Goal: Information Seeking & Learning: Learn about a topic

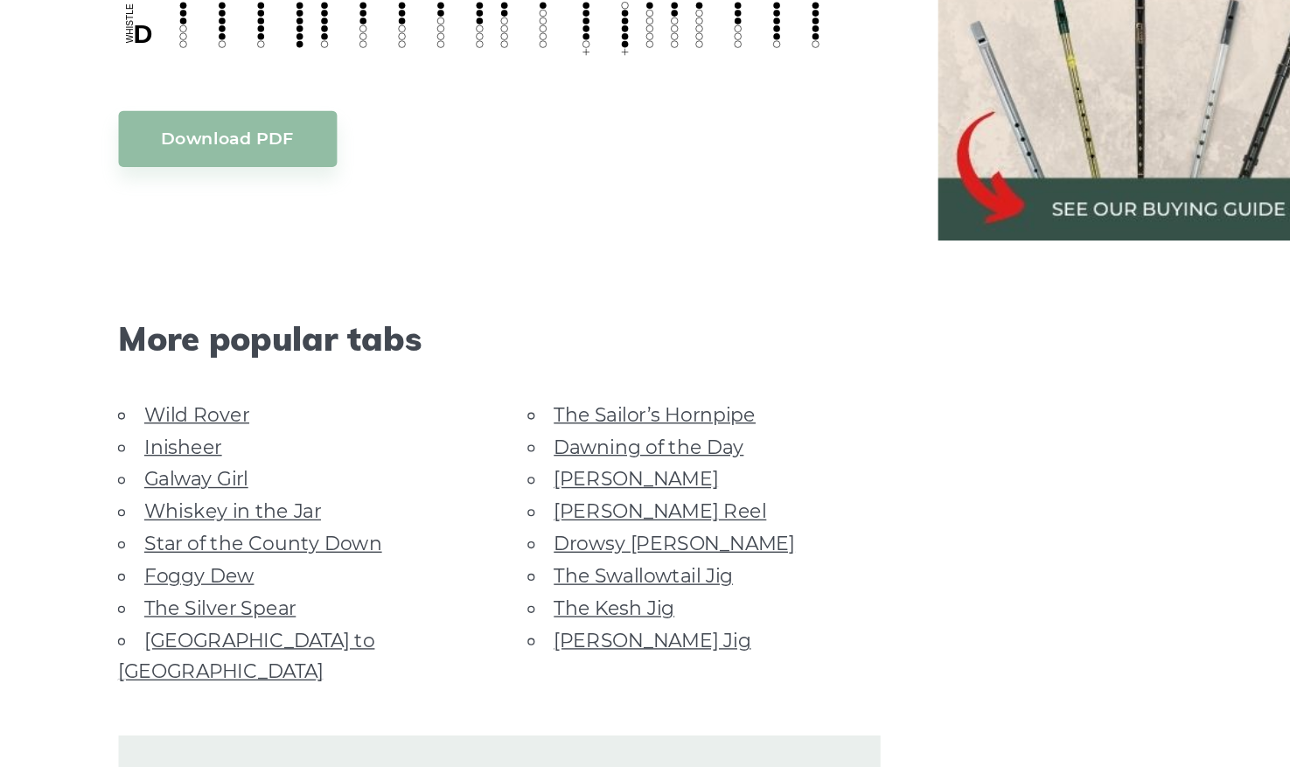
scroll to position [797, 0]
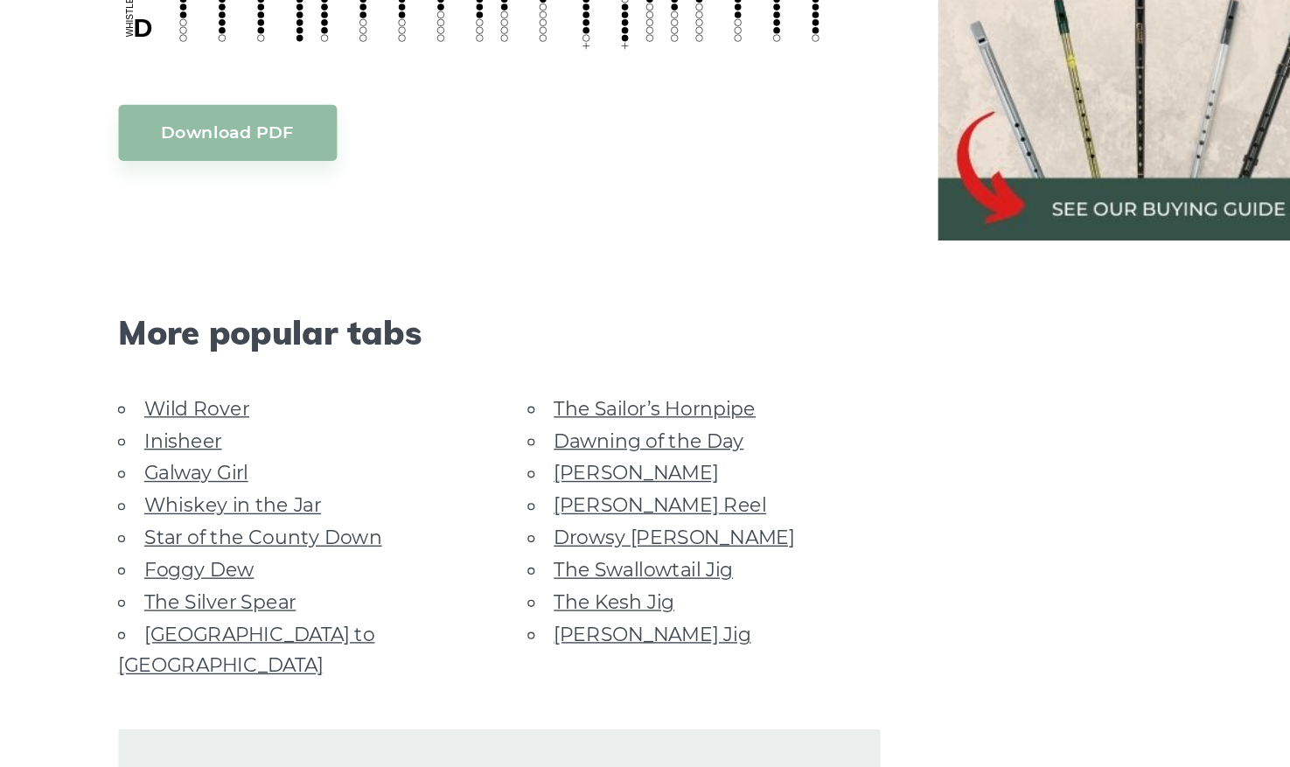
click at [266, 539] on li "Galway Girl" at bounding box center [324, 551] width 258 height 24
click at [266, 543] on link "Galway Girl" at bounding box center [252, 551] width 76 height 17
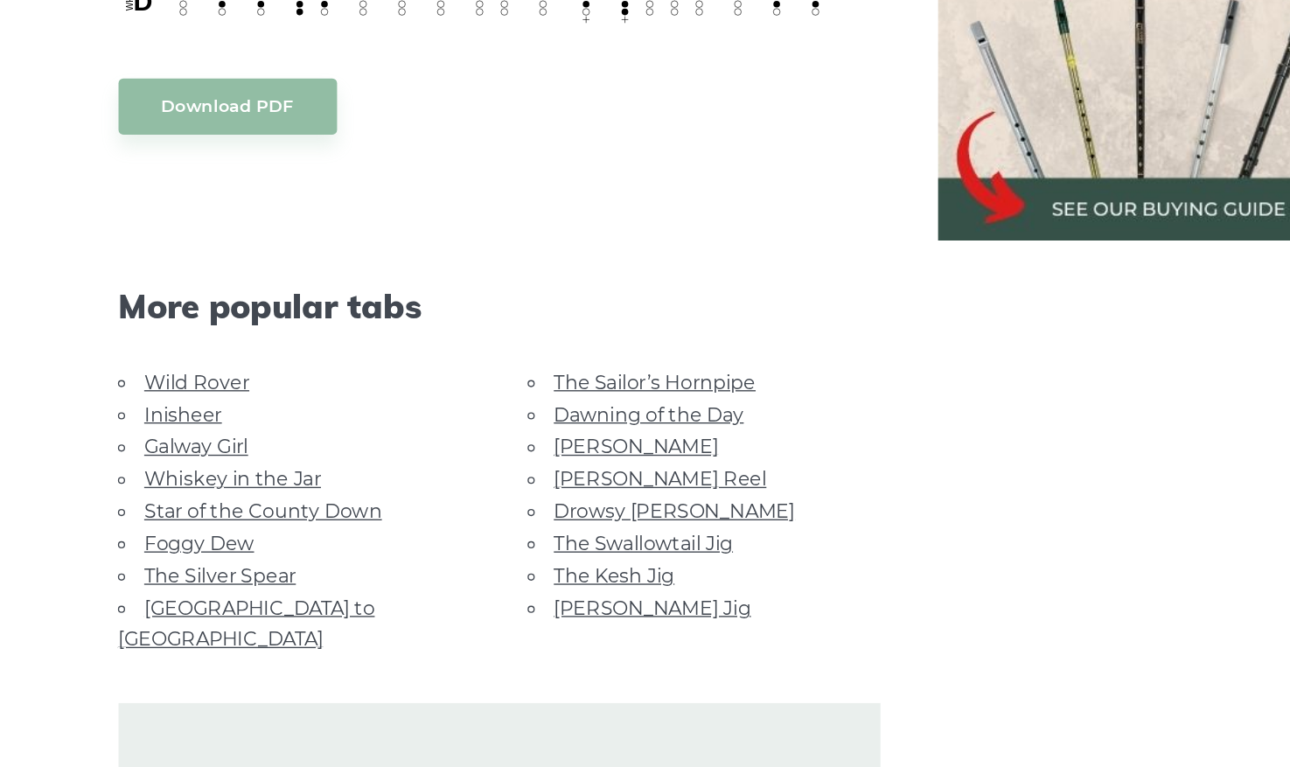
scroll to position [818, 0]
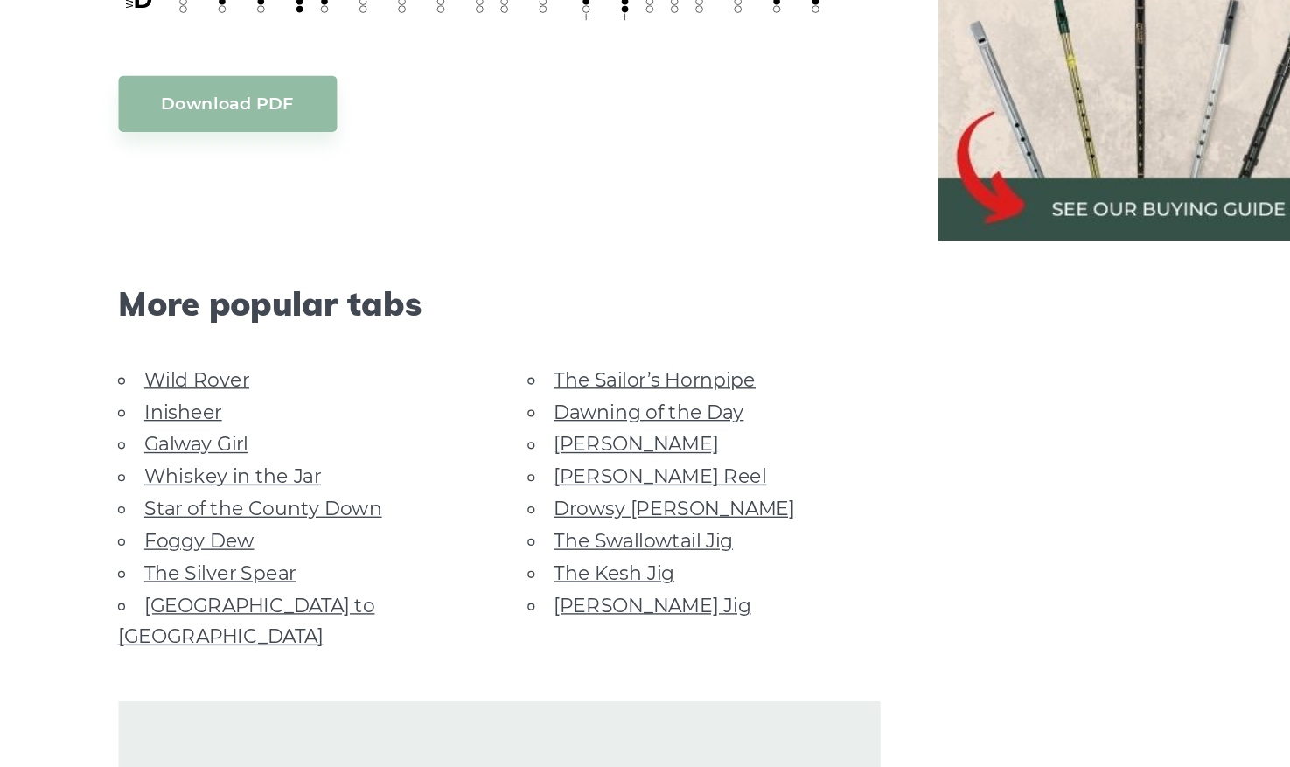
click at [318, 546] on link "Whiskey in the Jar" at bounding box center [278, 554] width 129 height 17
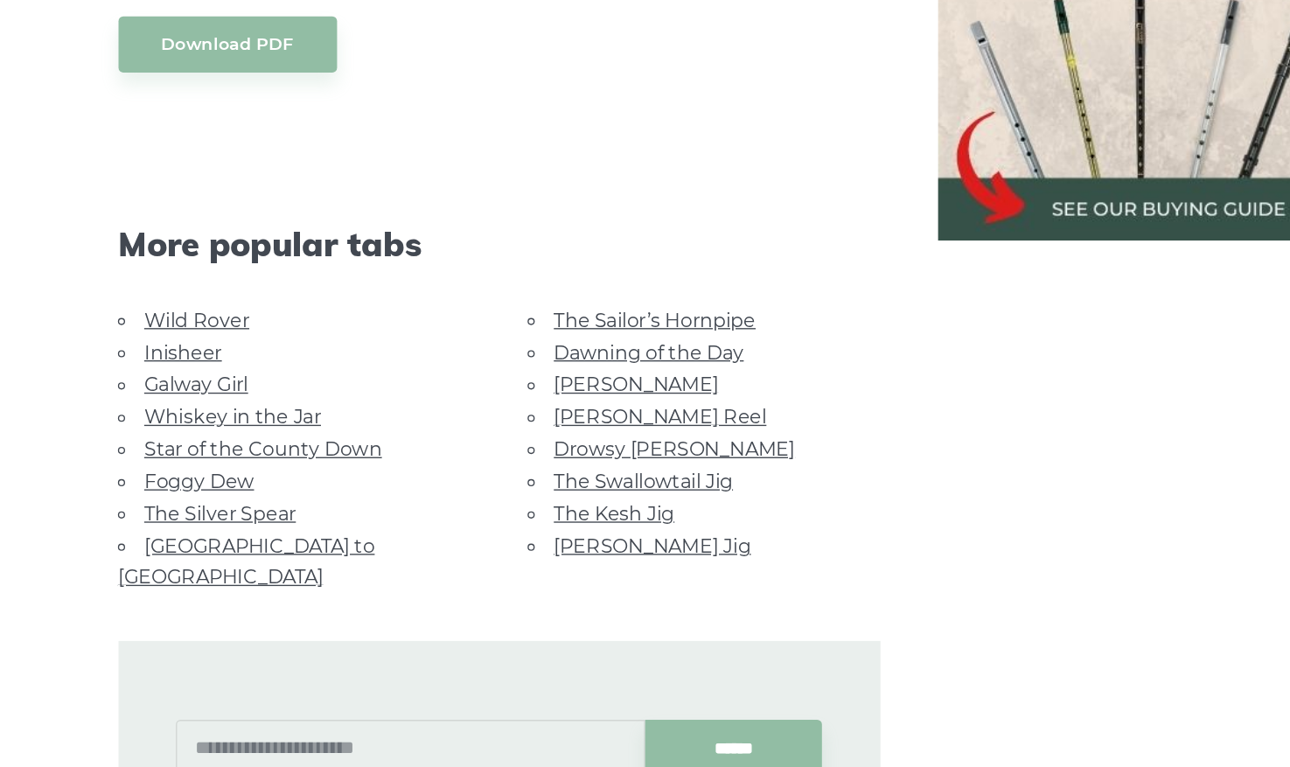
scroll to position [863, 0]
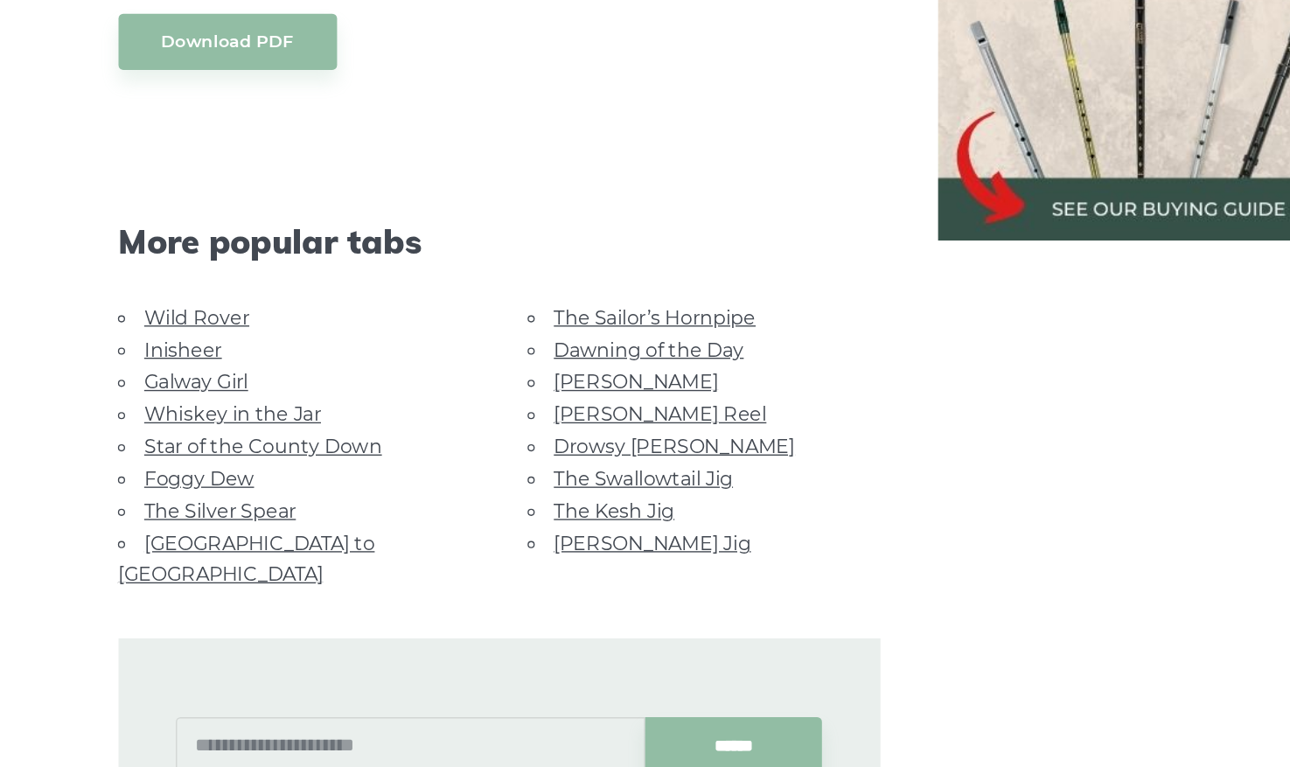
click at [267, 547] on link "Foggy Dew" at bounding box center [254, 555] width 80 height 17
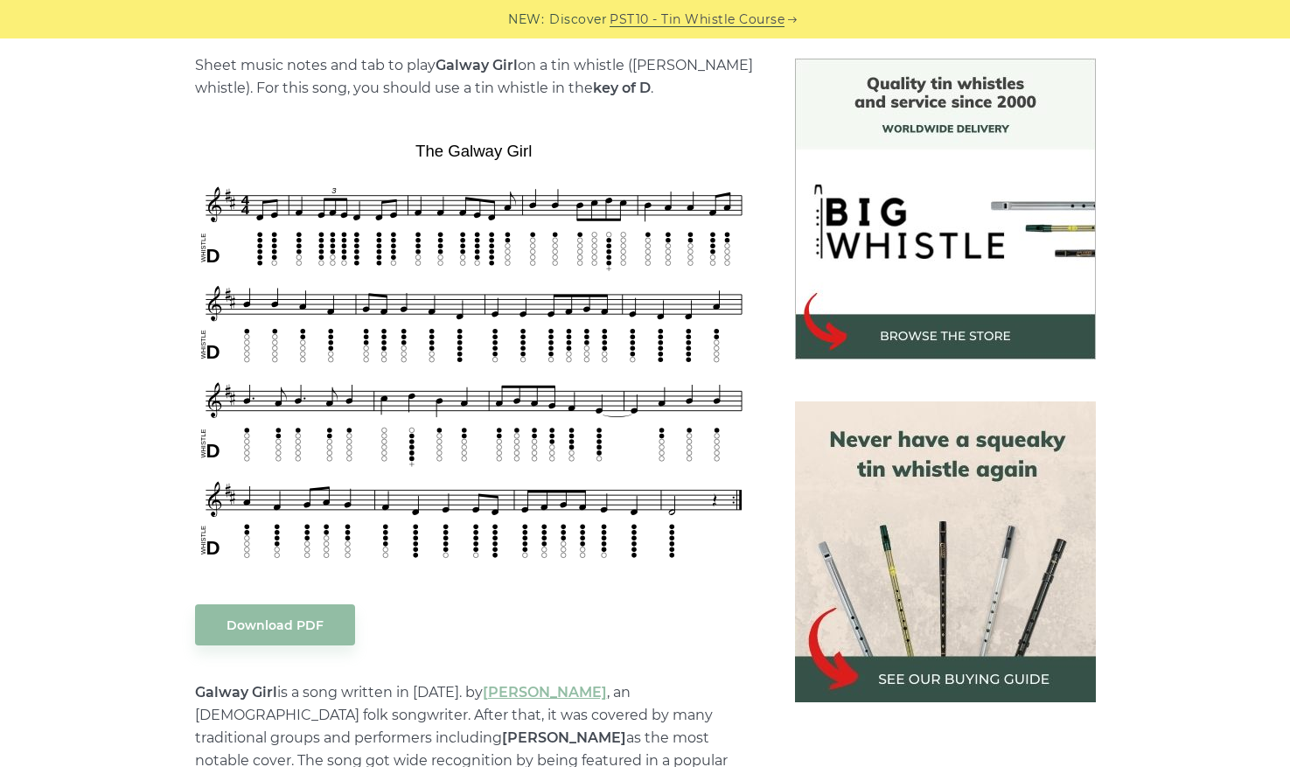
scroll to position [441, 0]
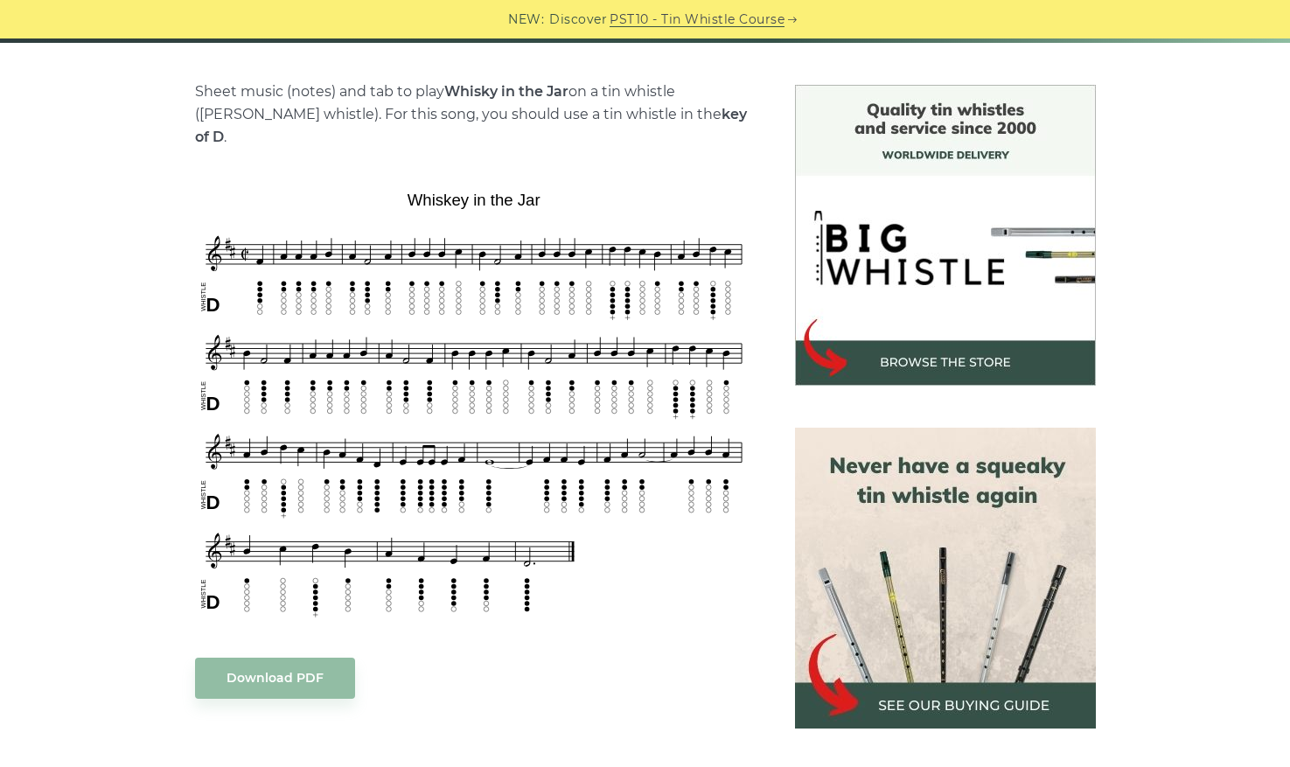
scroll to position [421, 0]
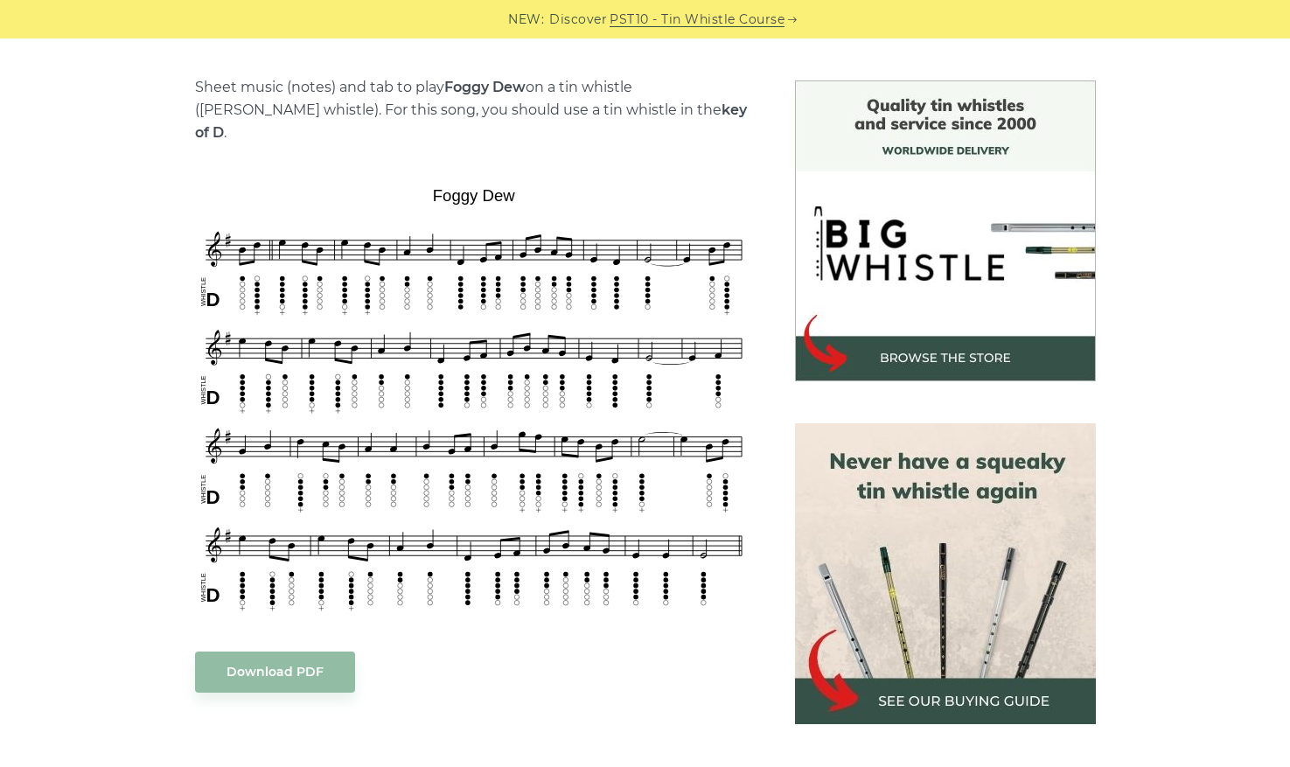
scroll to position [440, 0]
